Goal: Find specific page/section: Find specific page/section

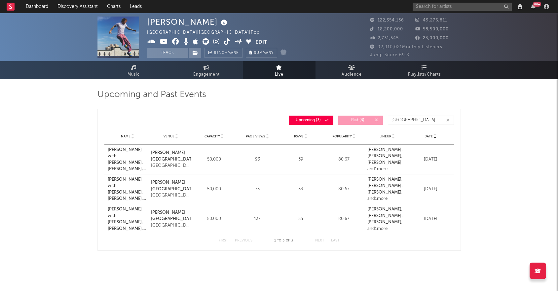
click at [367, 140] on div "Name Venue Capacity Page Views RSVPs Popularity Lineup Date" at bounding box center [278, 136] width 349 height 17
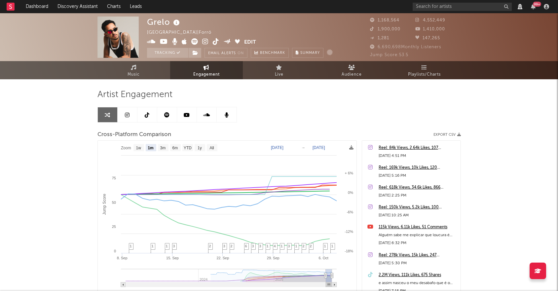
select select "1m"
